Goal: Transaction & Acquisition: Book appointment/travel/reservation

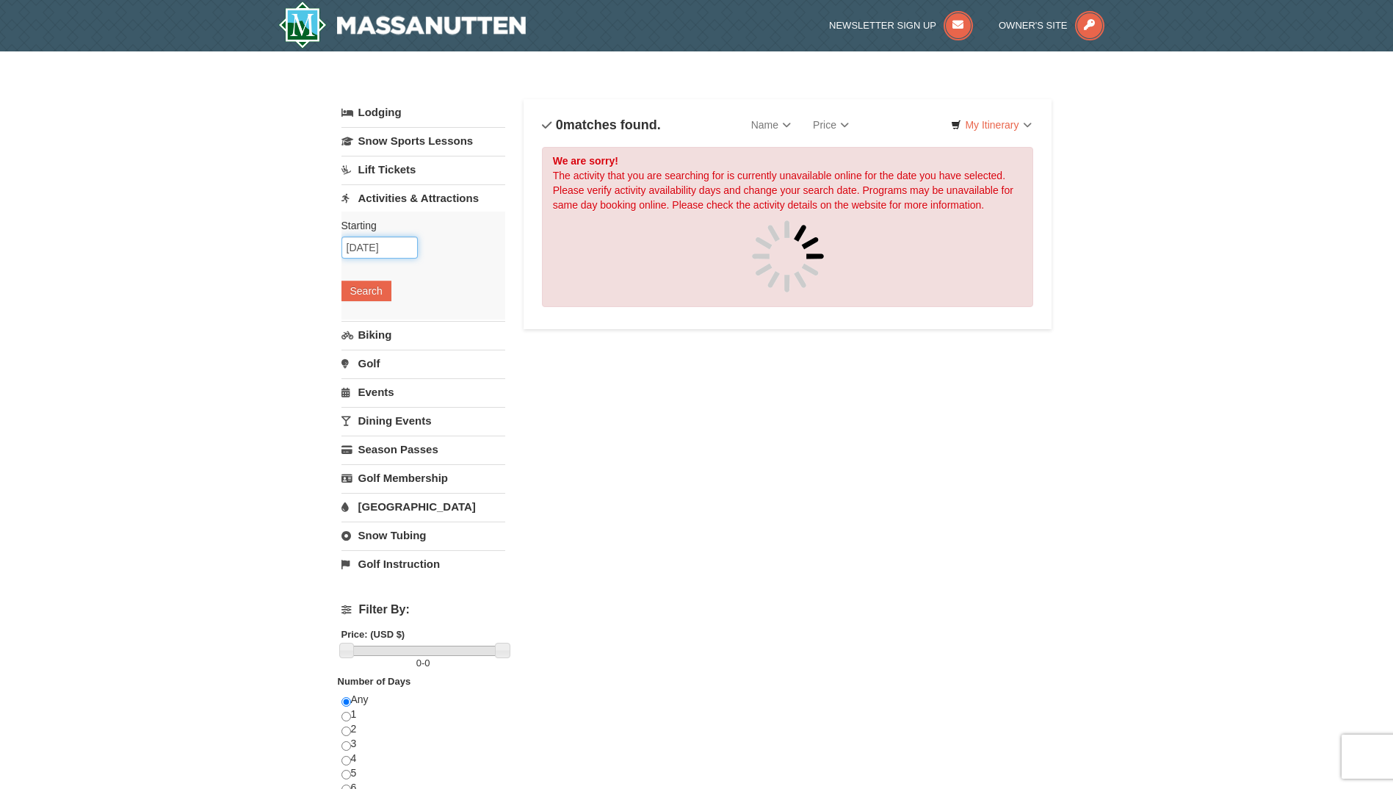
click at [400, 249] on input "10/11/2025" at bounding box center [379, 247] width 76 height 22
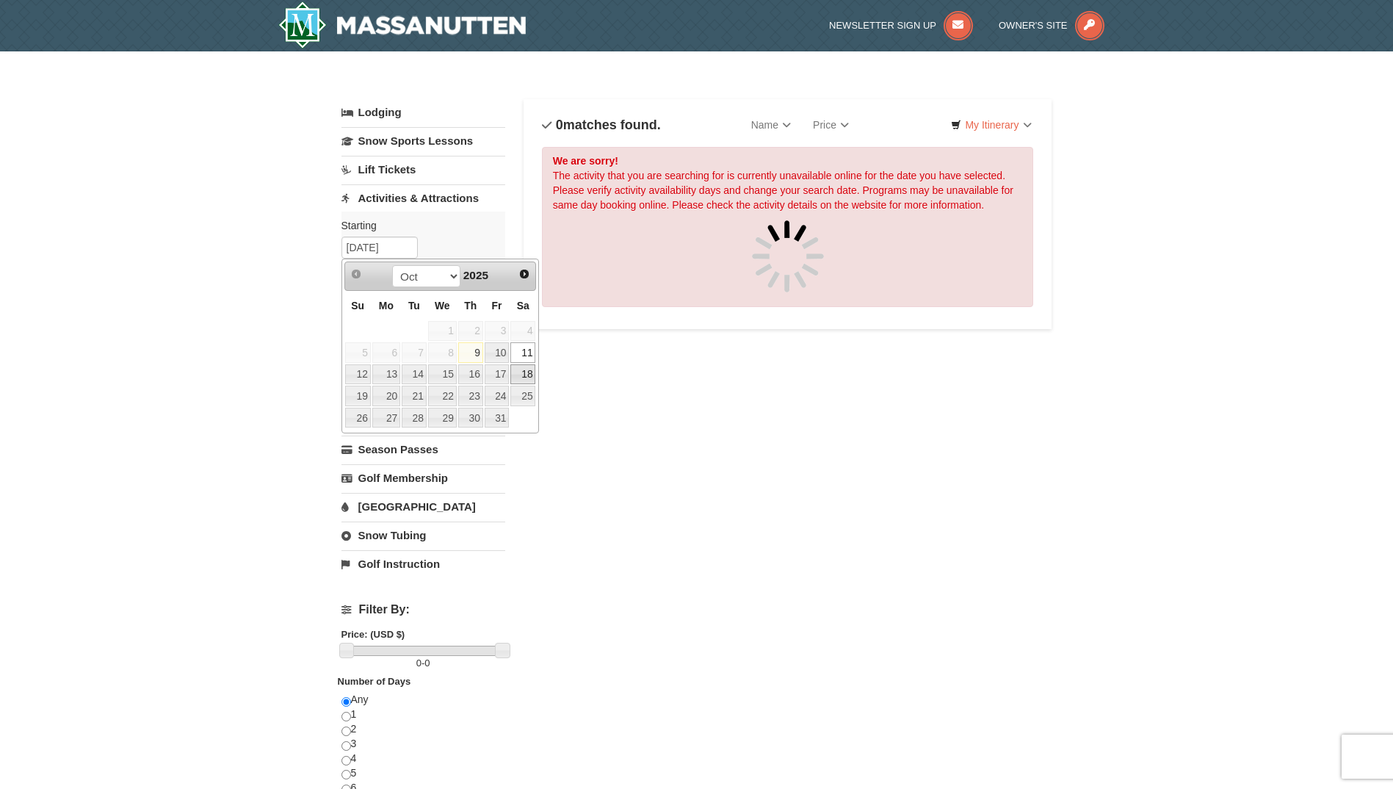
click at [521, 377] on link "18" at bounding box center [522, 374] width 25 height 21
type input "[DATE]"
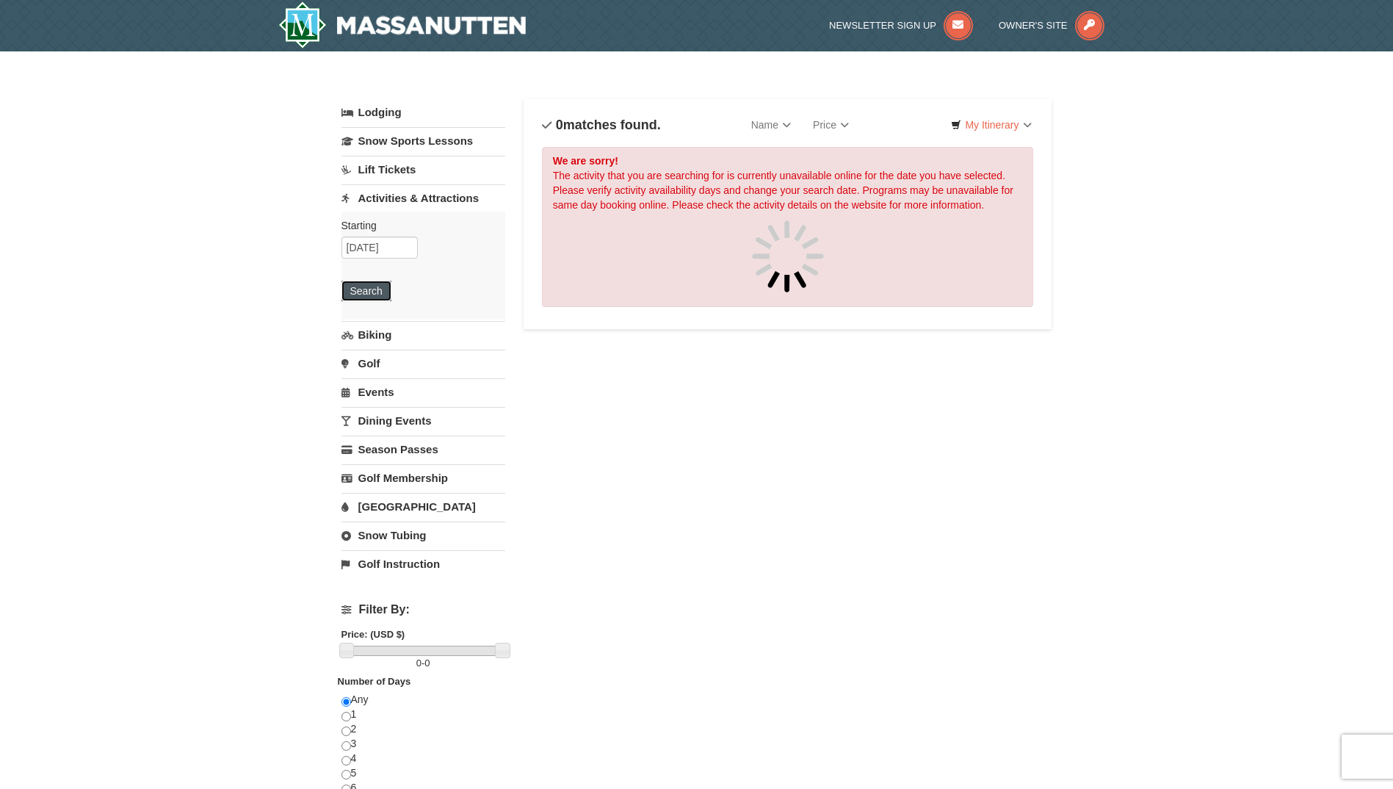
click at [380, 296] on button "Search" at bounding box center [366, 291] width 50 height 21
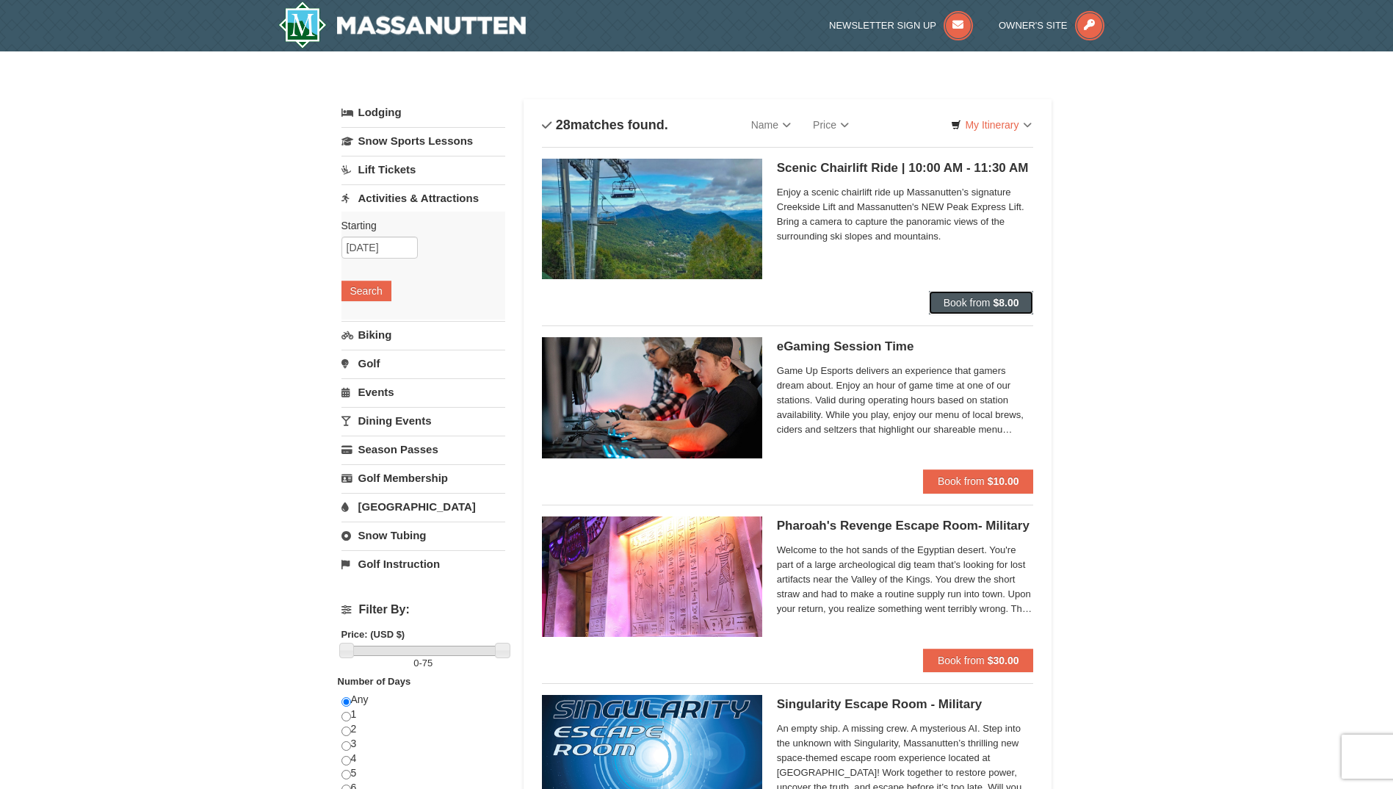
click at [952, 301] on span "Book from" at bounding box center [967, 303] width 47 height 12
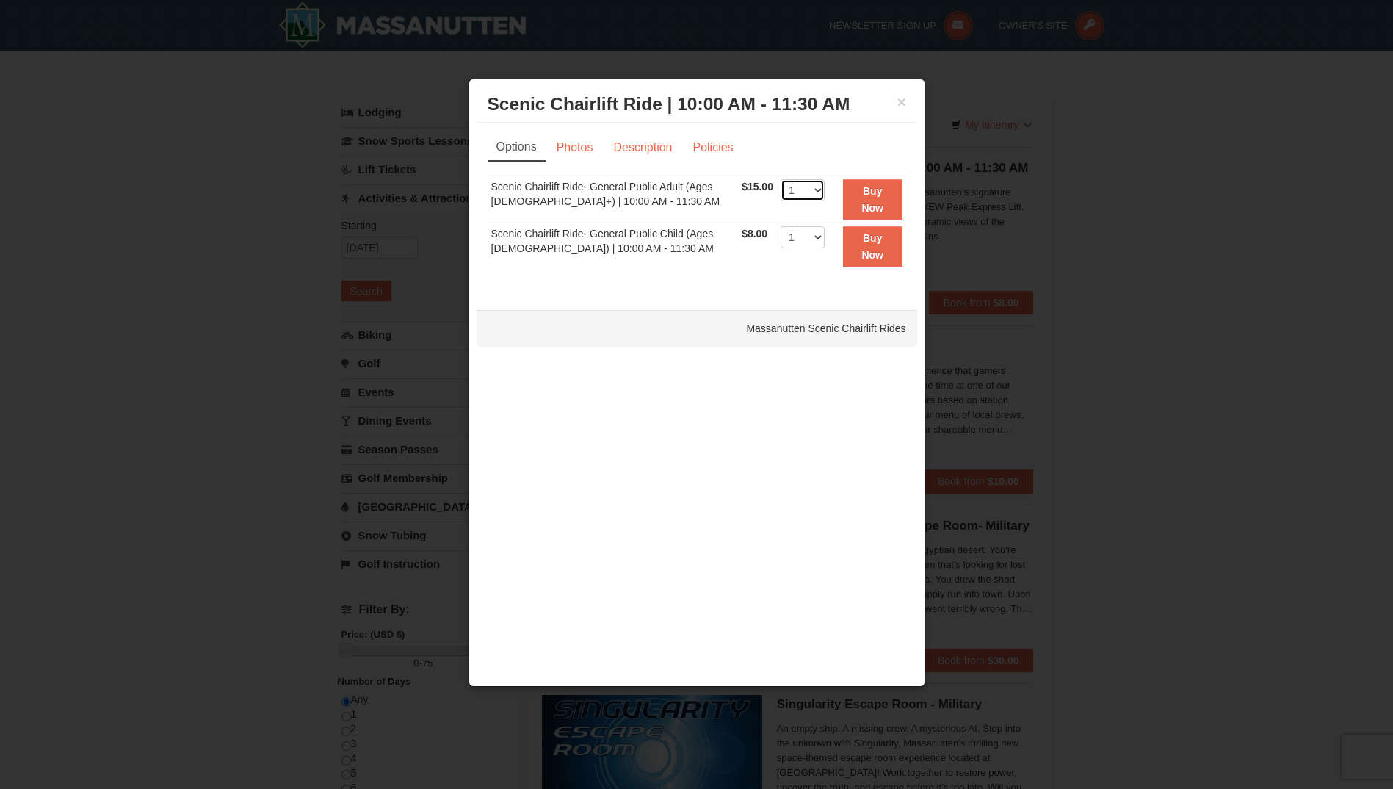
click at [810, 193] on select "1 2 3 4 5 6 7 8 9 10 11 12 13 14 15 16 17 18 19 20 21 22" at bounding box center [803, 190] width 44 height 22
select select "3"
click at [781, 179] on select "1 2 3 4 5 6 7 8 9 10 11 12 13 14 15 16 17 18 19 20 21 22" at bounding box center [803, 190] width 44 height 22
click at [900, 101] on button "×" at bounding box center [901, 102] width 9 height 15
